Goal: Find specific fact: Find specific fact

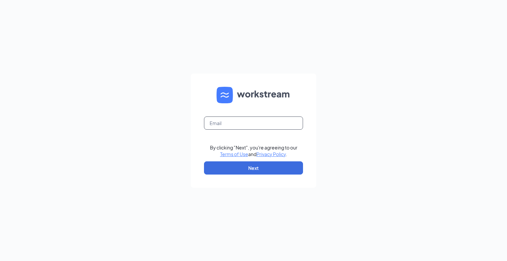
click at [264, 125] on input "text" at bounding box center [253, 123] width 99 height 13
type input "jmcabell@outlook.com"
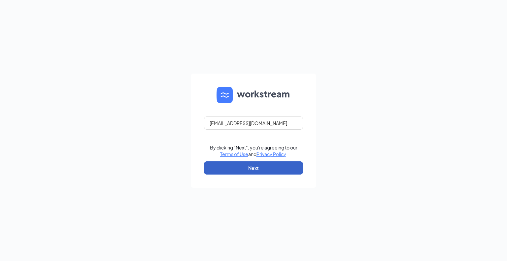
click at [259, 167] on button "Next" at bounding box center [253, 167] width 99 height 13
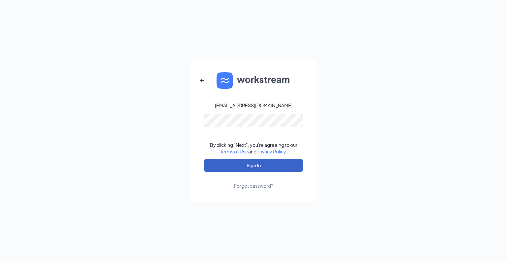
click at [252, 165] on button "Sign In" at bounding box center [253, 165] width 99 height 13
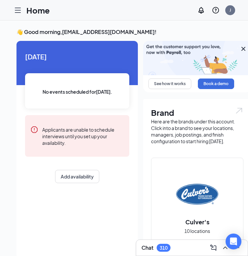
click at [22, 11] on div at bounding box center [17, 10] width 13 height 13
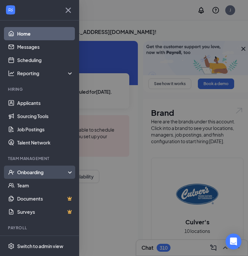
click at [63, 176] on div "Onboarding" at bounding box center [39, 172] width 79 height 13
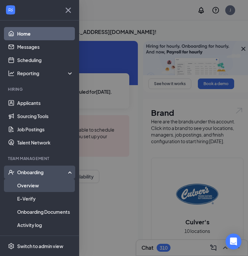
click at [41, 185] on link "Overview" at bounding box center [45, 185] width 56 height 13
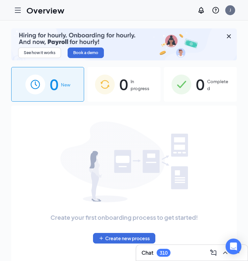
click at [210, 86] on span "Completed" at bounding box center [218, 85] width 22 height 14
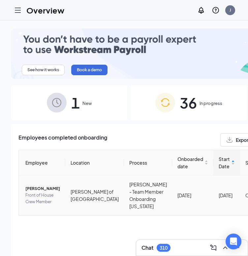
type input "hanse"
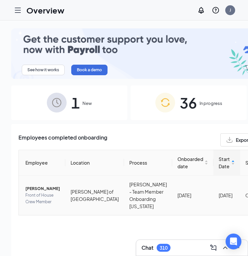
click at [32, 186] on span "[PERSON_NAME]" at bounding box center [42, 189] width 35 height 7
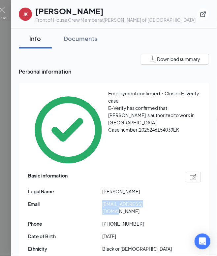
drag, startPoint x: 102, startPoint y: 164, endPoint x: 173, endPoint y: 163, distance: 70.4
click at [173, 200] on span "[EMAIL_ADDRESS][DOMAIN_NAME]" at bounding box center [139, 207] width 74 height 15
copy span "[EMAIL_ADDRESS][DOMAIN_NAME]"
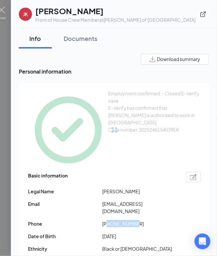
drag, startPoint x: 109, startPoint y: 177, endPoint x: 181, endPoint y: 177, distance: 71.3
click at [181, 220] on div "Phone [PHONE_NUMBER]" at bounding box center [114, 223] width 173 height 7
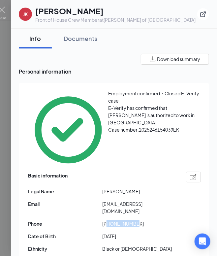
copy span "7864888105"
drag, startPoint x: 102, startPoint y: 240, endPoint x: 147, endPoint y: 238, distance: 44.9
copy span "769-66-7962"
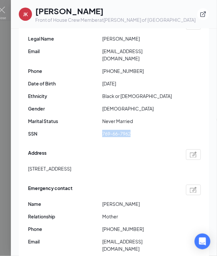
scroll to position [164, 0]
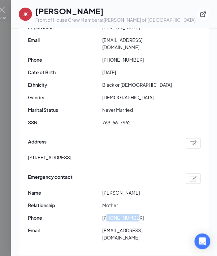
drag, startPoint x: 107, startPoint y: 172, endPoint x: 159, endPoint y: 173, distance: 51.8
click at [159, 215] on span "[PHONE_NUMBER]" at bounding box center [139, 218] width 74 height 7
copy span "7865460858"
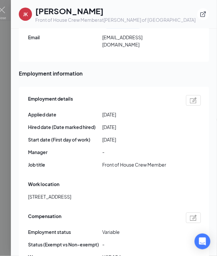
scroll to position [374, 0]
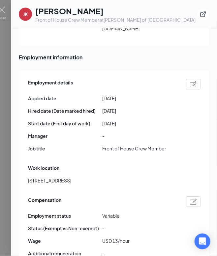
click at [190, 199] on img at bounding box center [193, 202] width 7 height 6
drag, startPoint x: 52, startPoint y: 149, endPoint x: -39, endPoint y: 149, distance: 90.2
click at [0, 149] on html "Overview J Chat 310 See how it works Book a demo 1 New 36 In progress 897 Compl…" at bounding box center [108, 128] width 217 height 256
type input "14.5"
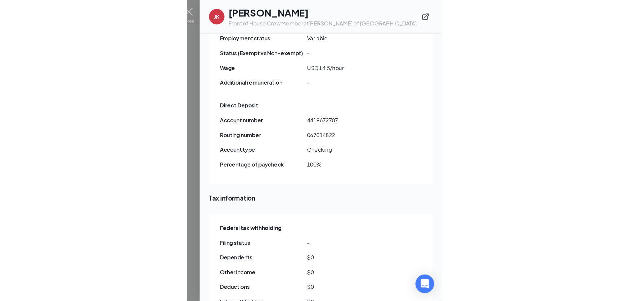
scroll to position [556, 0]
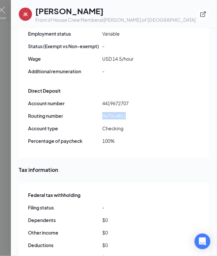
drag, startPoint x: 101, startPoint y: 59, endPoint x: 136, endPoint y: 63, distance: 35.9
click at [136, 112] on div "Routing number [US_BANK_ROUTING_MICR]" at bounding box center [114, 115] width 173 height 7
copy div "067014822"
drag, startPoint x: 103, startPoint y: 48, endPoint x: 129, endPoint y: 51, distance: 26.5
click at [129, 100] on span "4419672707" at bounding box center [139, 103] width 74 height 7
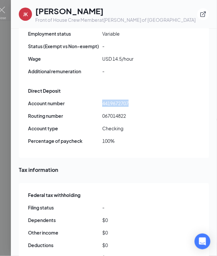
copy span "4419672707"
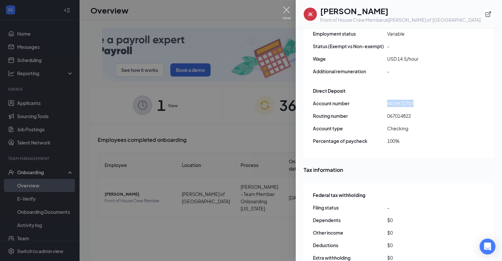
click at [287, 8] on img at bounding box center [287, 13] width 8 height 13
